Goal: Check status: Check status

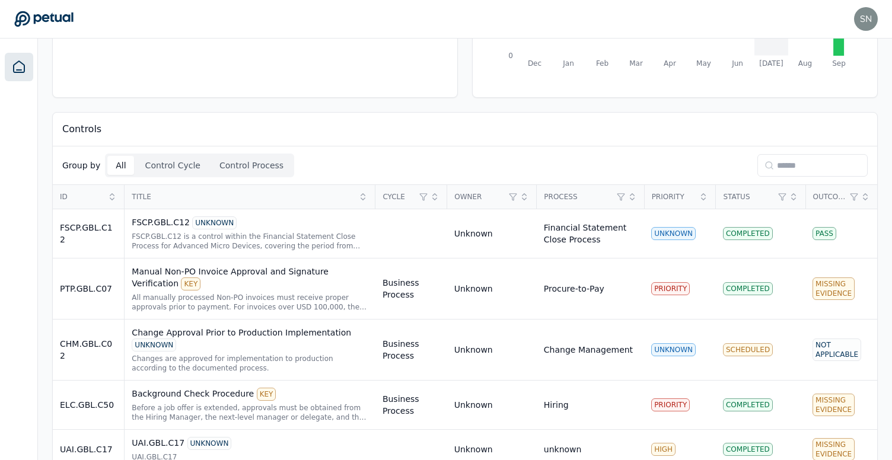
scroll to position [348, 0]
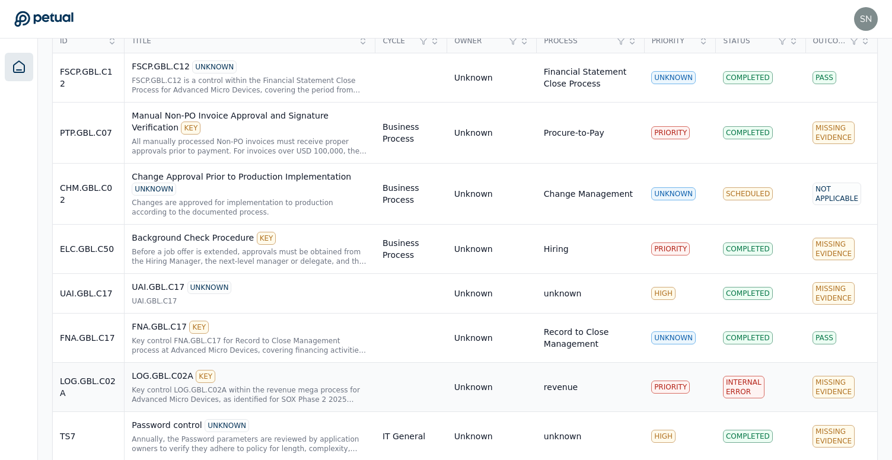
click at [311, 386] on div "Key control LOG.GBL.C02A within the revenue mega process for Advanced Micro Dev…" at bounding box center [250, 394] width 237 height 19
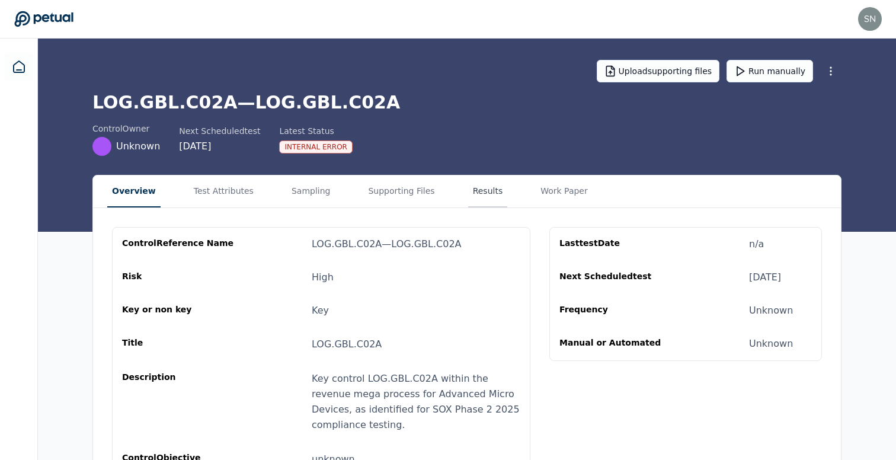
click at [477, 190] on button "Results" at bounding box center [488, 191] width 40 height 32
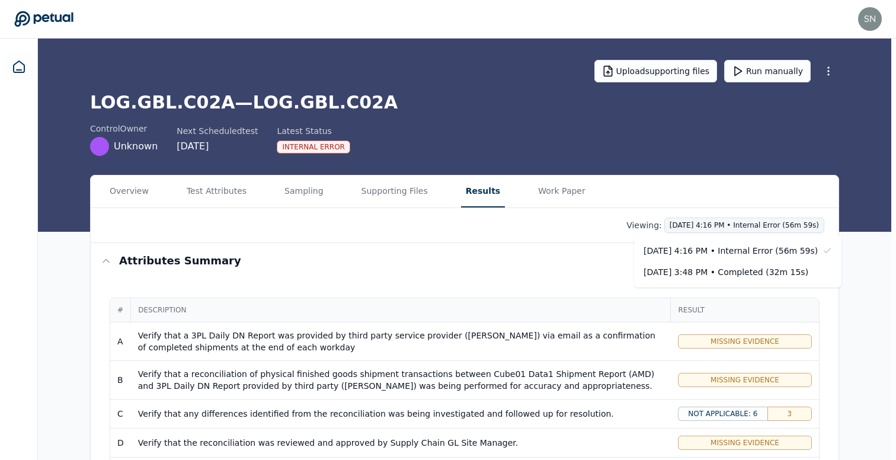
click at [738, 270] on div "[DATE] 3:48 PM • Completed (32m 15s)" at bounding box center [731, 272] width 174 height 12
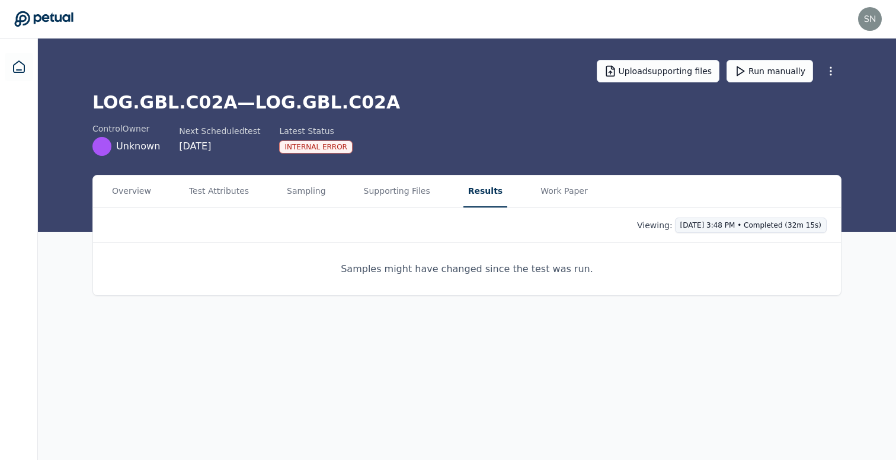
click at [732, 226] on html "[EMAIL_ADDRESS] [EMAIL_ADDRESS] Sign out Upload supporting files Run manually L…" at bounding box center [448, 230] width 896 height 460
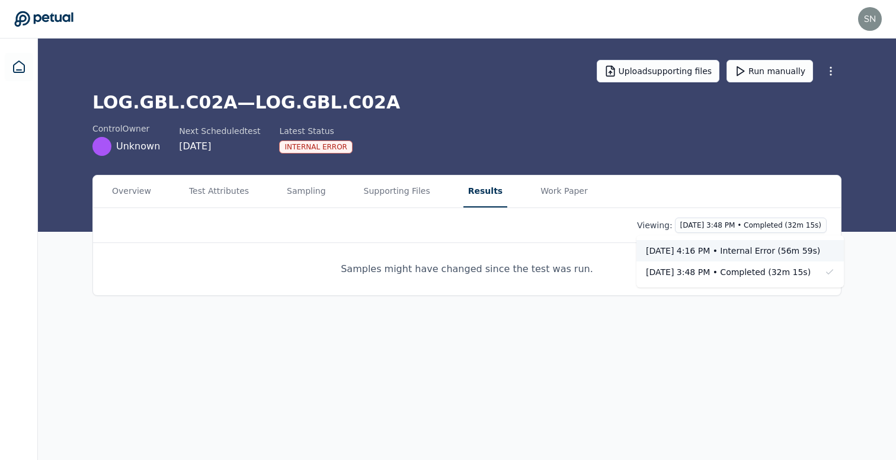
click at [733, 242] on div "[DATE] 4:16 PM • Internal Error (56m 59s)" at bounding box center [741, 250] width 208 height 21
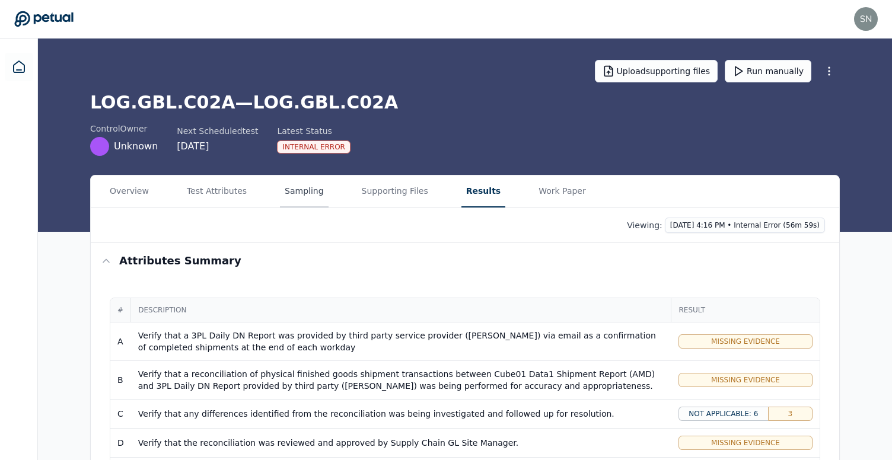
click at [277, 206] on div "Overview Test Attributes Sampling Supporting Files Results Work Paper" at bounding box center [465, 191] width 748 height 33
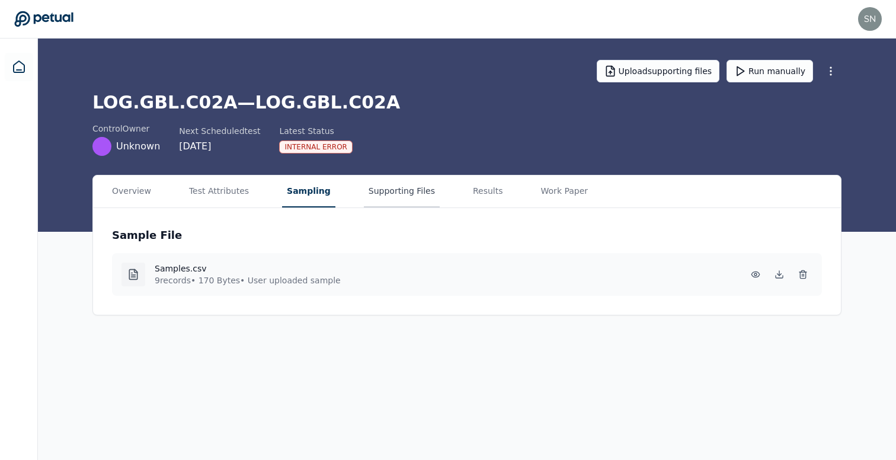
click at [388, 193] on button "Supporting Files" at bounding box center [402, 191] width 76 height 32
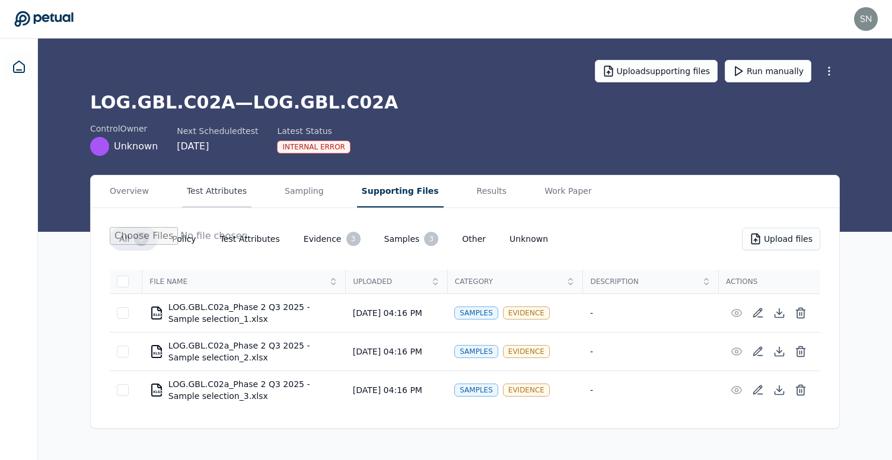
click at [199, 189] on button "Test Attributes" at bounding box center [216, 191] width 69 height 32
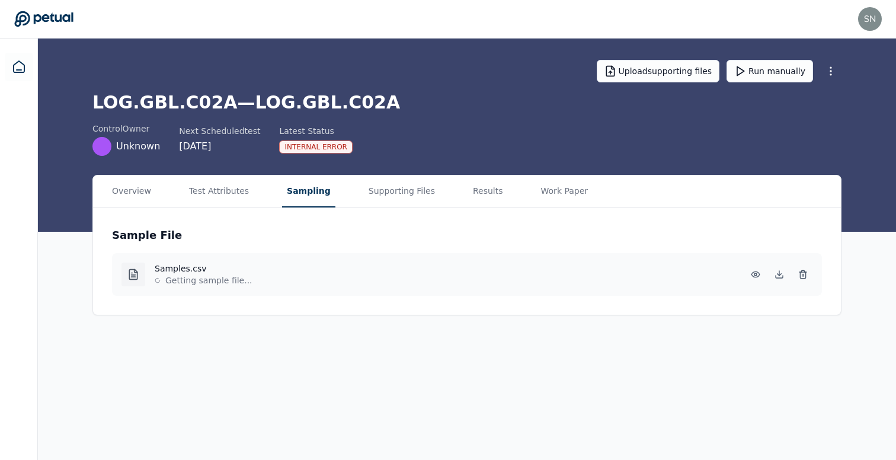
click at [305, 149] on main "Upload supporting files Run manually LOG.GBL.C02A — LOG.GBL.C02A control Owner …" at bounding box center [467, 250] width 859 height 422
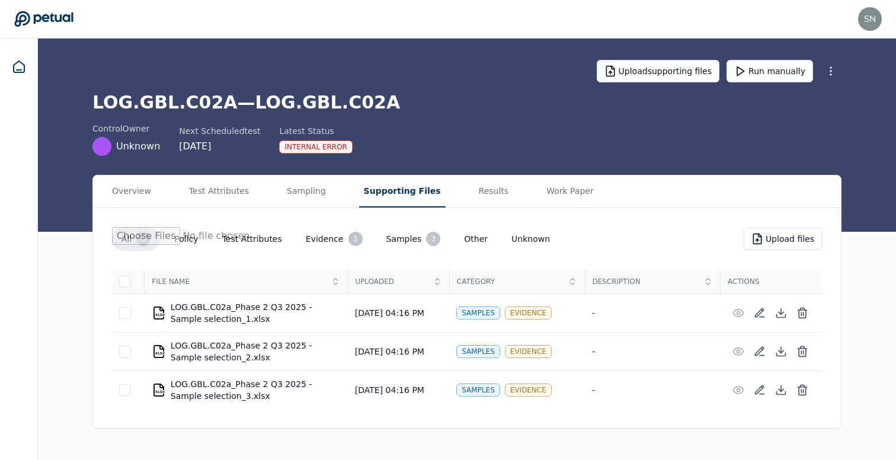
click at [398, 194] on button "Supporting Files" at bounding box center [402, 191] width 87 height 32
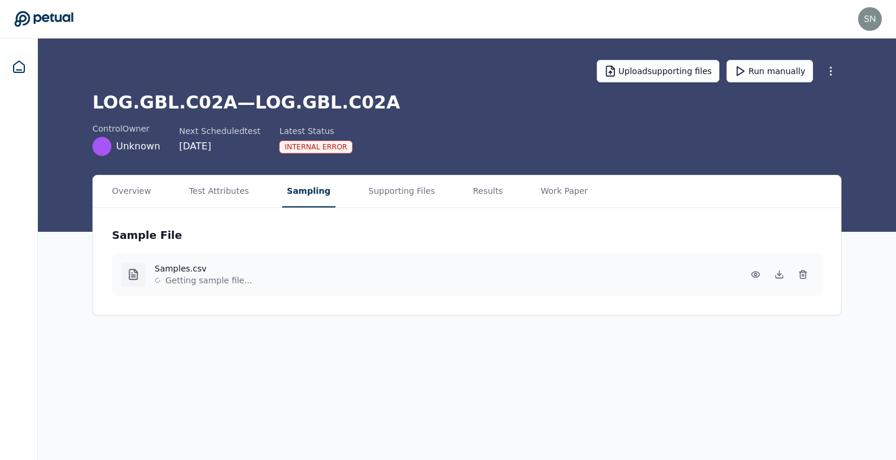
click at [304, 187] on button "Sampling" at bounding box center [308, 191] width 53 height 32
click at [388, 191] on button "Supporting Files" at bounding box center [402, 191] width 76 height 32
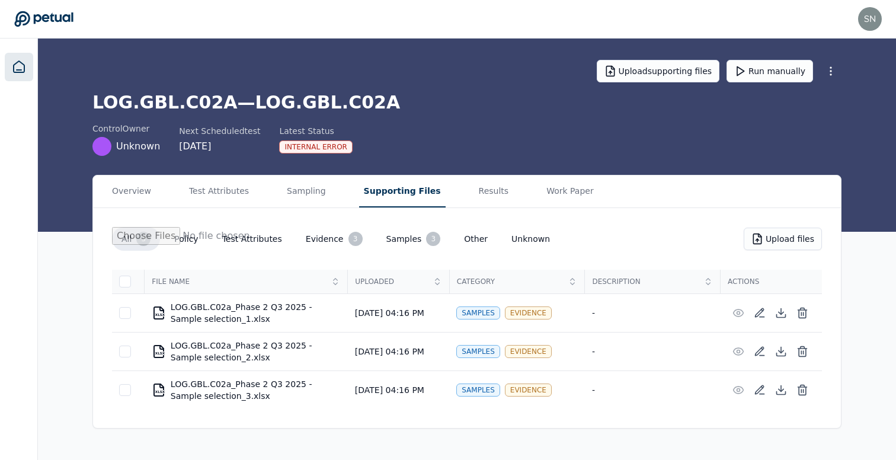
click at [23, 74] on icon at bounding box center [19, 67] width 14 height 14
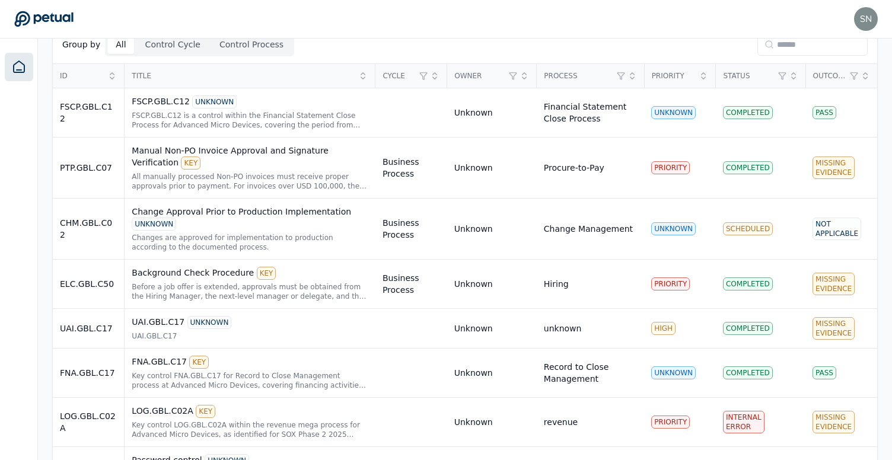
scroll to position [315, 0]
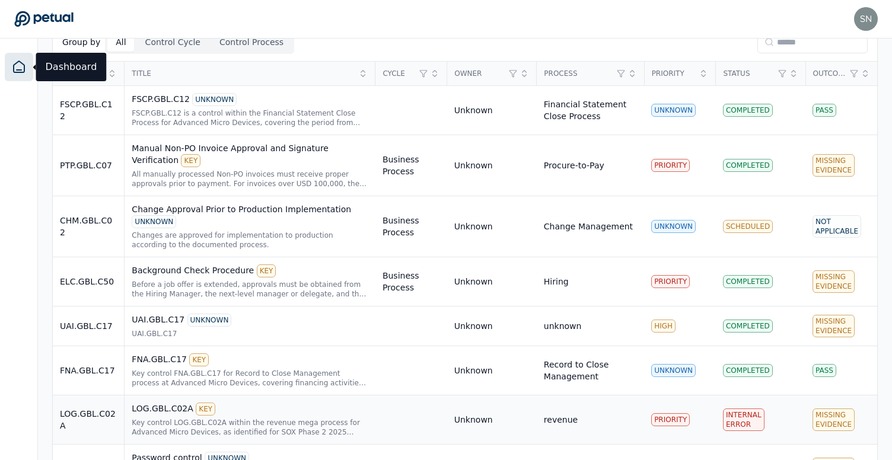
click at [322, 410] on div "LOG.GBL.C02A KEY" at bounding box center [250, 409] width 237 height 13
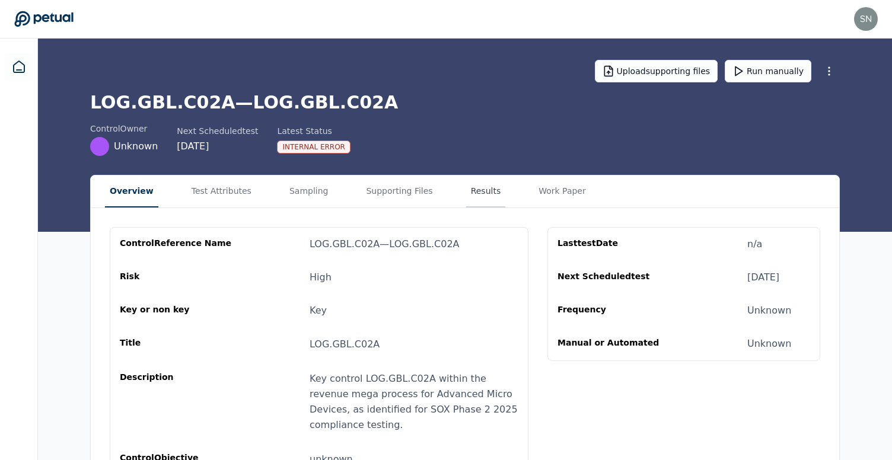
click at [483, 192] on button "Results" at bounding box center [486, 191] width 40 height 32
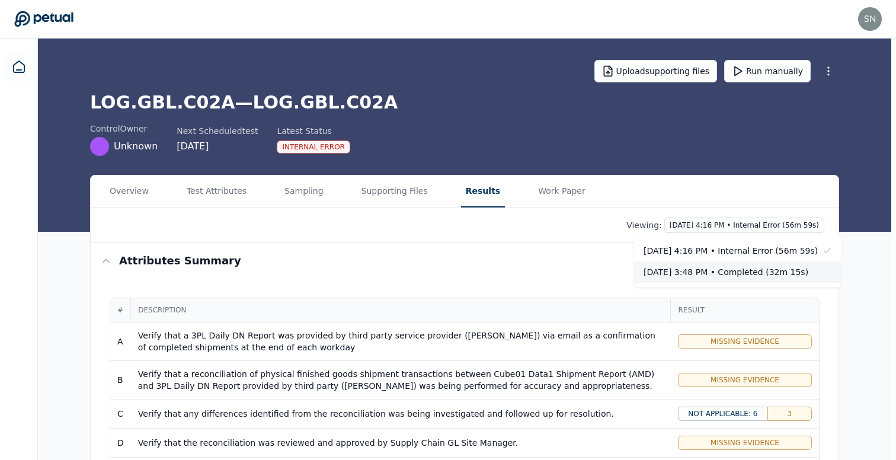
click at [683, 272] on div "[DATE] 3:48 PM • Completed (32m 15s)" at bounding box center [731, 272] width 174 height 12
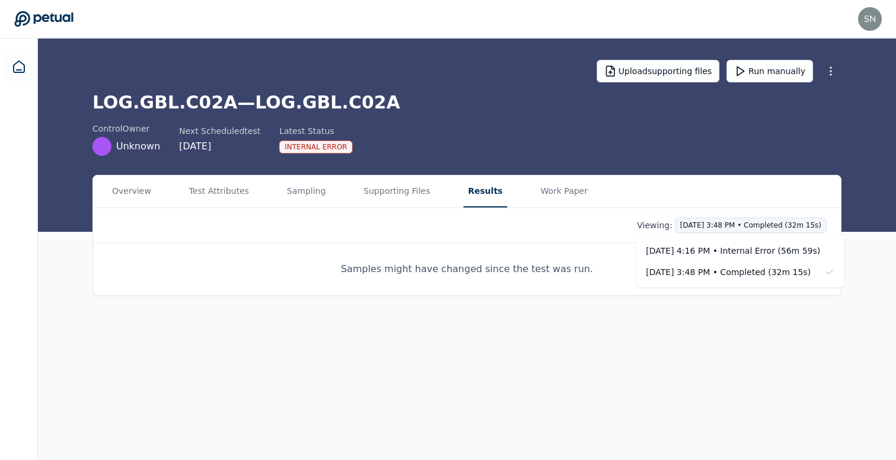
click at [706, 226] on html "[EMAIL_ADDRESS] [EMAIL_ADDRESS] Sign out Upload supporting files Run manually L…" at bounding box center [448, 230] width 896 height 460
click at [706, 247] on div "[DATE] 4:16 PM • Internal Error (56m 59s)" at bounding box center [733, 251] width 174 height 12
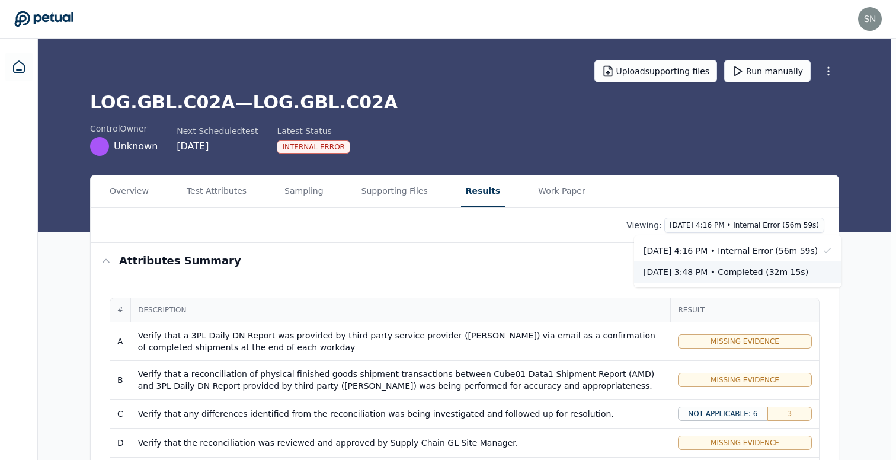
click at [721, 277] on div "[DATE] 3:48 PM • Completed (32m 15s)" at bounding box center [731, 272] width 174 height 12
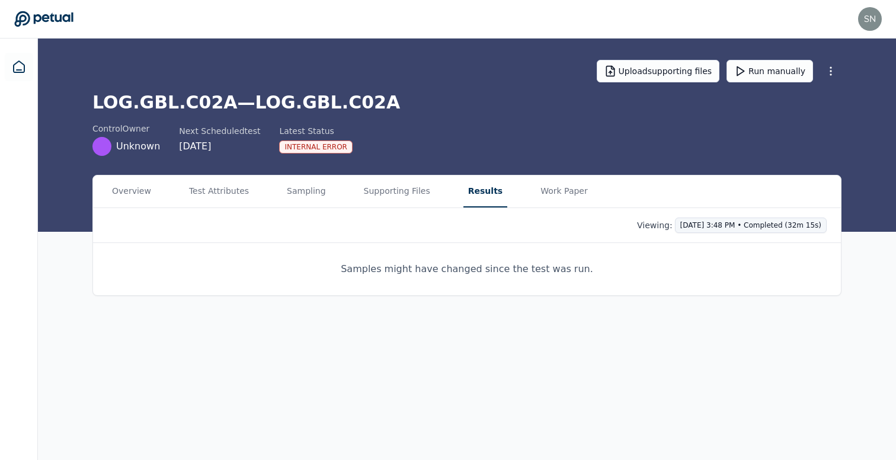
click at [710, 231] on html "[EMAIL_ADDRESS] [EMAIL_ADDRESS] Sign out Upload supporting files Run manually L…" at bounding box center [448, 230] width 896 height 460
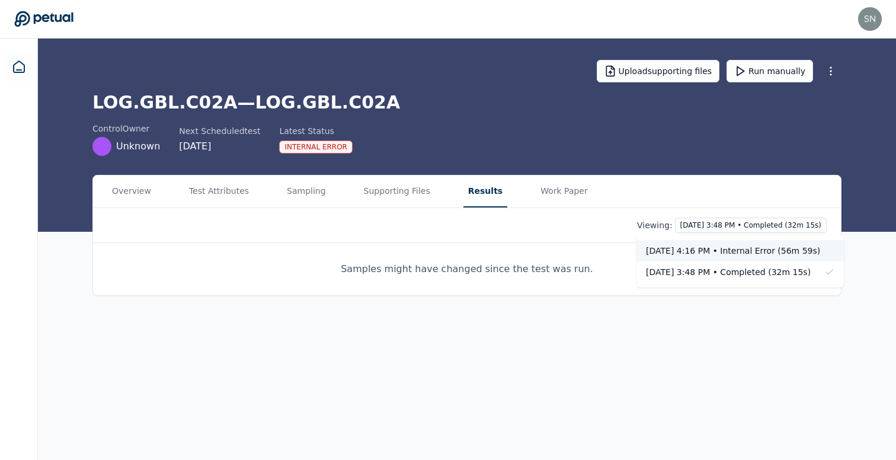
click at [713, 247] on div "[DATE] 4:16 PM • Internal Error (56m 59s)" at bounding box center [733, 251] width 174 height 12
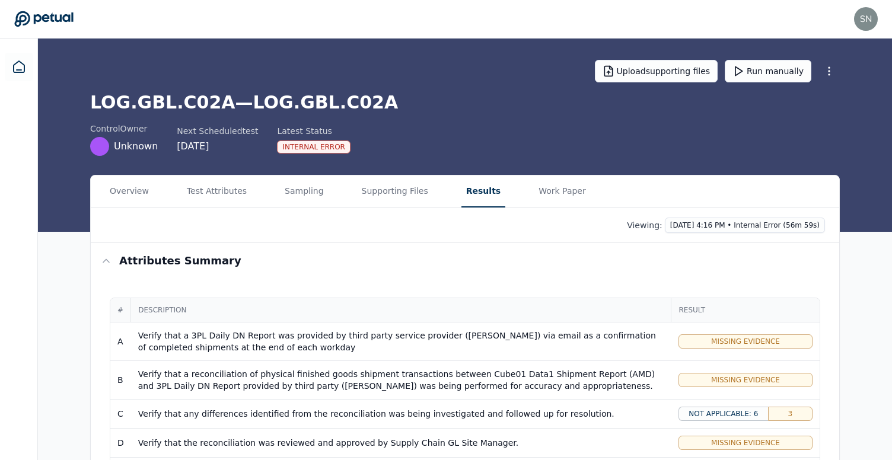
click at [288, 102] on h1 "LOG.GBL.C02A — LOG.GBL.C02A" at bounding box center [464, 102] width 749 height 21
